Goal: Task Accomplishment & Management: Manage account settings

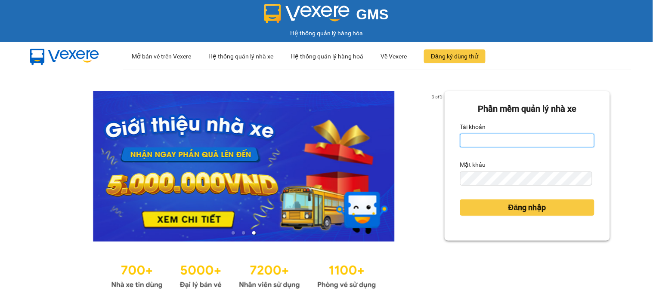
click at [503, 141] on input "Tài khoản" at bounding box center [527, 141] width 134 height 14
type input "hanh.lienhung"
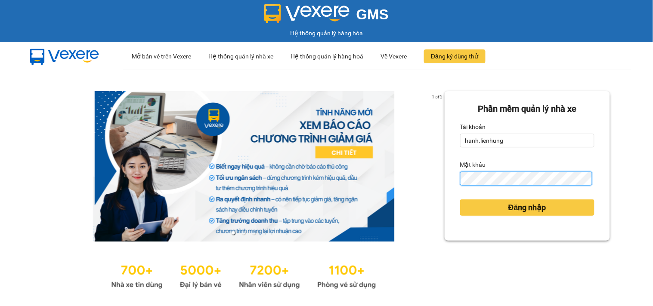
click at [460, 200] on button "Đăng nhập" at bounding box center [527, 208] width 134 height 16
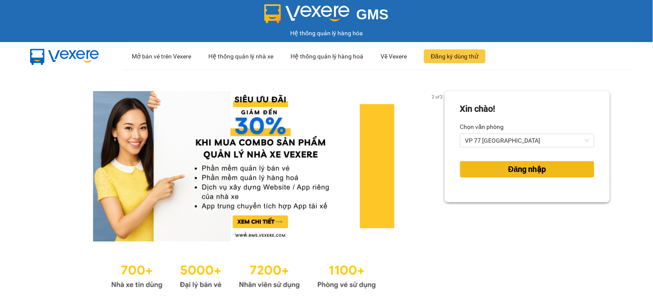
drag, startPoint x: 501, startPoint y: 173, endPoint x: 451, endPoint y: 157, distance: 52.8
click at [508, 173] on span "Đăng nhập" at bounding box center [527, 170] width 38 height 12
